Goal: Navigation & Orientation: Find specific page/section

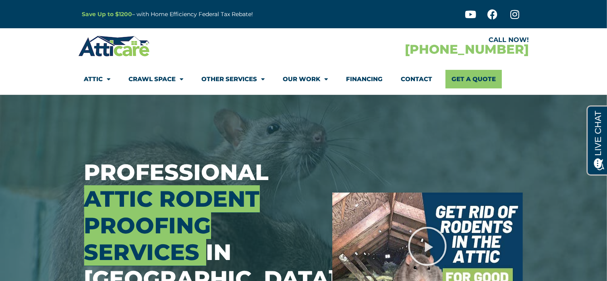
click at [111, 78] on li "Attic Attic Cleaning Rodent Proofing Air Sealing Insulation Whole House Fan Air…" at bounding box center [102, 79] width 36 height 19
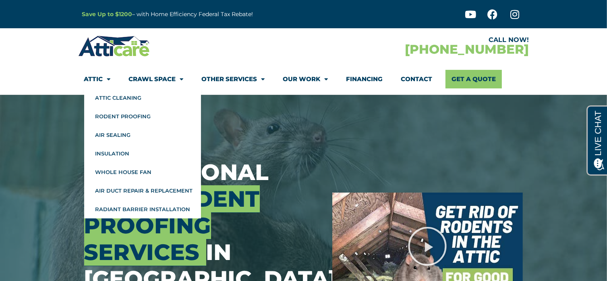
click at [108, 79] on span "Menu" at bounding box center [107, 79] width 8 height 14
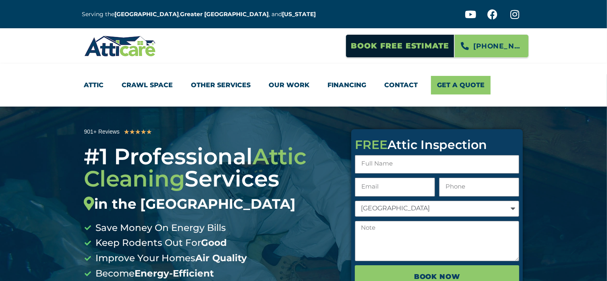
click at [108, 79] on li "Attic Attic Cleaning Rodent Proofing Air Sealing Insulation Whole House Fan Air…" at bounding box center [98, 85] width 29 height 19
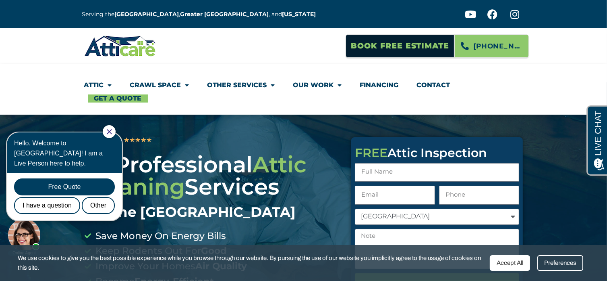
click at [112, 129] on icon "Close Chat" at bounding box center [109, 131] width 5 height 5
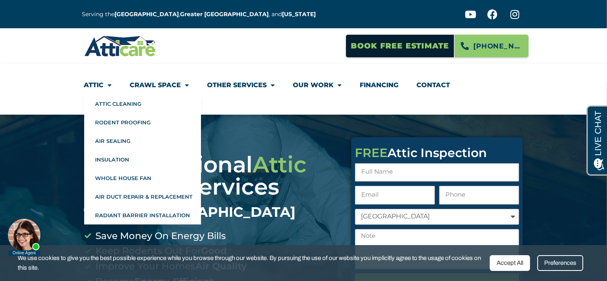
click at [109, 85] on span "Menu" at bounding box center [108, 85] width 8 height 15
